Goal: Task Accomplishment & Management: Manage account settings

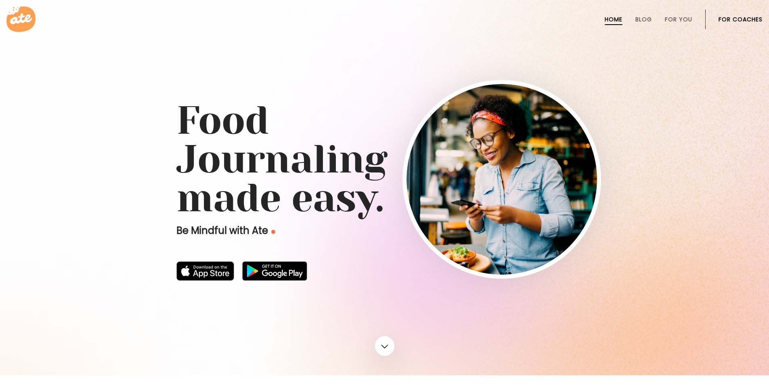
click at [729, 17] on link "For Coaches" at bounding box center [741, 19] width 44 height 6
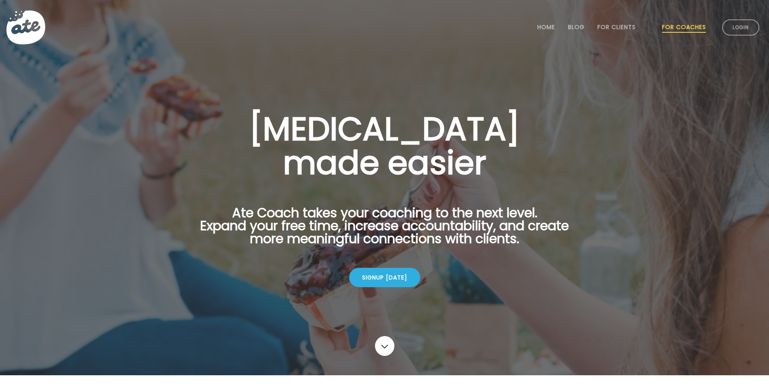
click at [724, 33] on li "Login" at bounding box center [741, 28] width 44 height 36
click at [735, 32] on link "Login" at bounding box center [740, 27] width 37 height 16
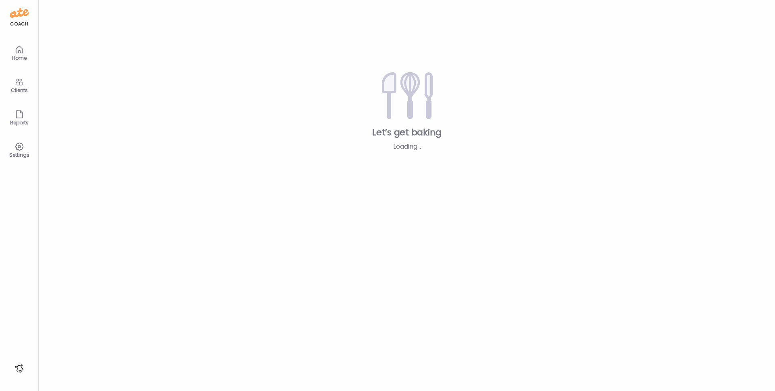
type input "**********"
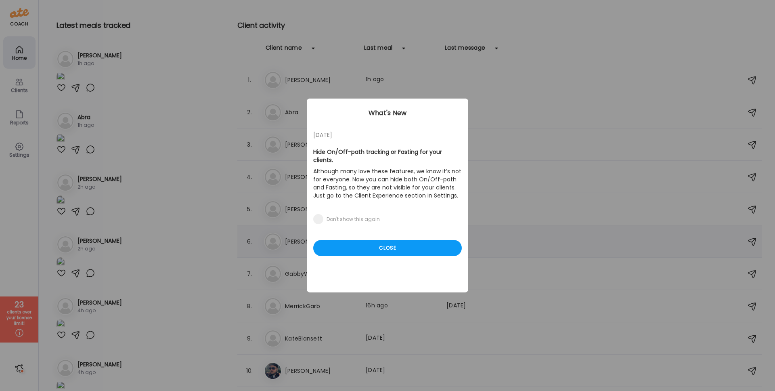
click at [379, 244] on div "Close" at bounding box center [387, 248] width 149 height 16
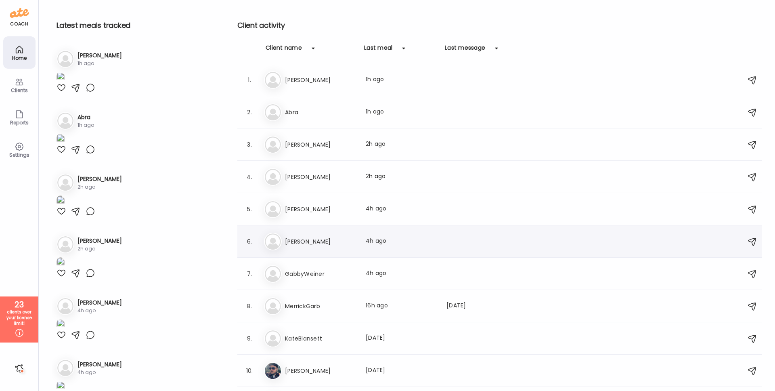
scroll to position [33, 0]
click at [341, 177] on h3 "[PERSON_NAME]" at bounding box center [320, 177] width 71 height 10
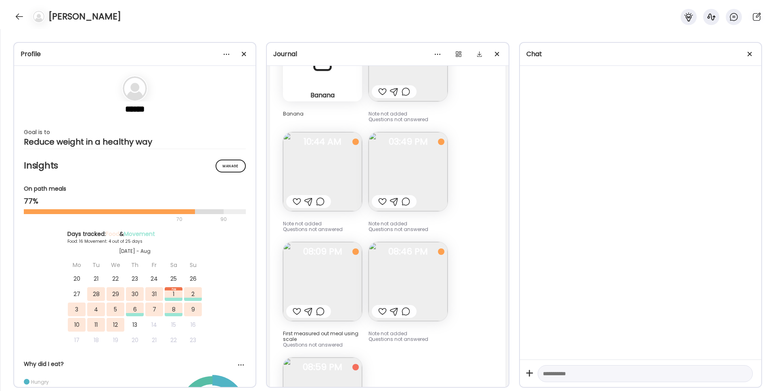
scroll to position [9382, 0]
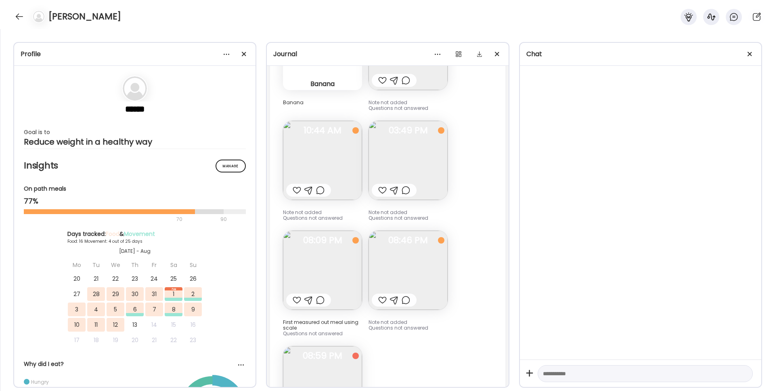
click at [594, 121] on div at bounding box center [640, 213] width 241 height 294
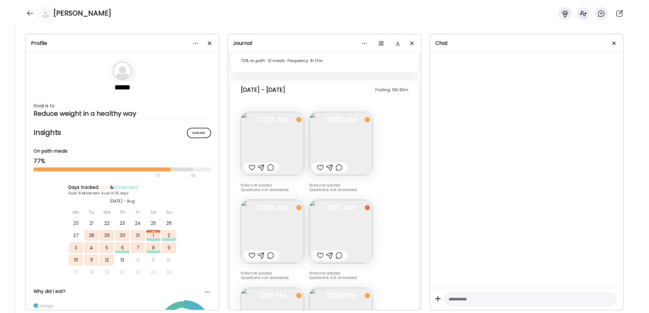
scroll to position [13133, 0]
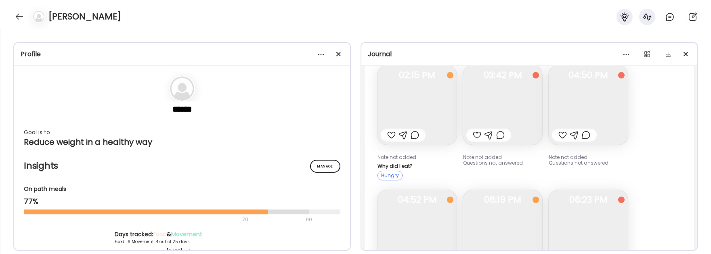
scroll to position [2046, 0]
click at [335, 59] on div at bounding box center [339, 54] width 16 height 16
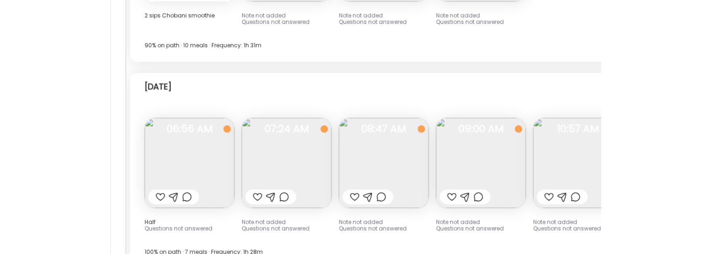
scroll to position [4441, 0]
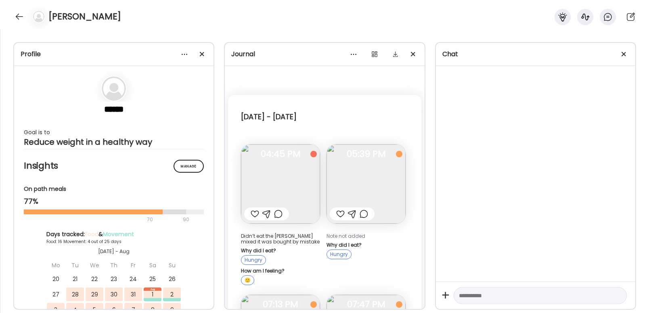
scroll to position [6226, 0]
